Goal: Task Accomplishment & Management: Manage account settings

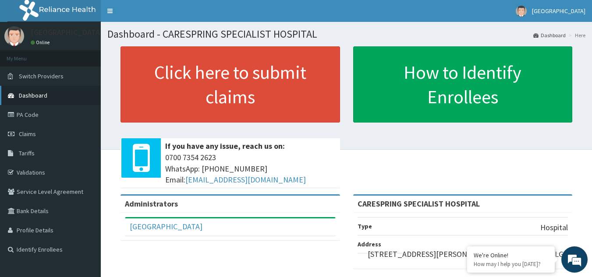
click at [33, 95] on span "Dashboard" at bounding box center [33, 96] width 28 height 8
click at [110, 12] on link "Toggle navigation" at bounding box center [110, 11] width 18 height 22
drag, startPoint x: 594, startPoint y: 42, endPoint x: 598, endPoint y: 27, distance: 15.4
click at [591, 27] on html "RelianceHMO Provider Portal | Dashboard R EL Toggle navigation [GEOGRAPHIC_DATA…" at bounding box center [296, 209] width 592 height 418
click at [38, 208] on link "Bank Details" at bounding box center [50, 211] width 101 height 19
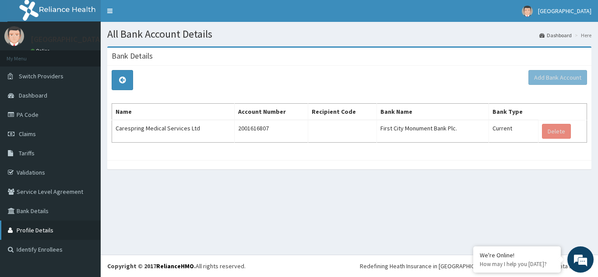
click at [38, 228] on link "Profile Details" at bounding box center [50, 230] width 101 height 19
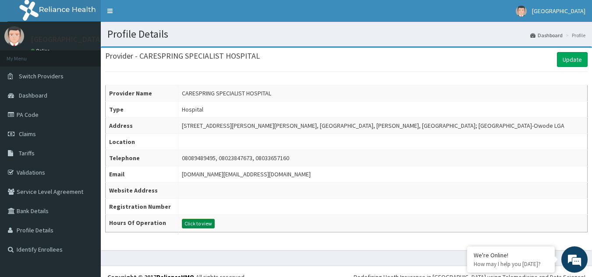
click at [189, 229] on button "Click to view" at bounding box center [198, 224] width 33 height 10
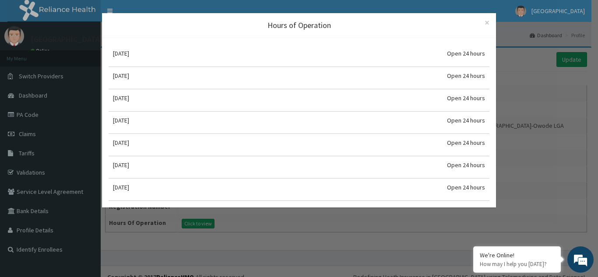
click at [253, 234] on div "Hours of Operation × Close [DATE] Open 24 hours [DATE] Open 24 hours [DATE] Ope…" at bounding box center [299, 138] width 598 height 277
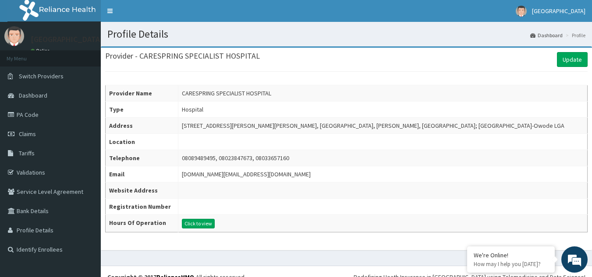
click at [193, 215] on td at bounding box center [382, 207] width 409 height 16
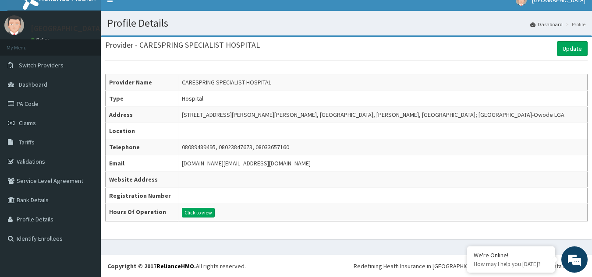
scroll to position [28, 0]
click at [36, 229] on link "Identify Enrollees" at bounding box center [50, 238] width 101 height 19
